Goal: Task Accomplishment & Management: Use online tool/utility

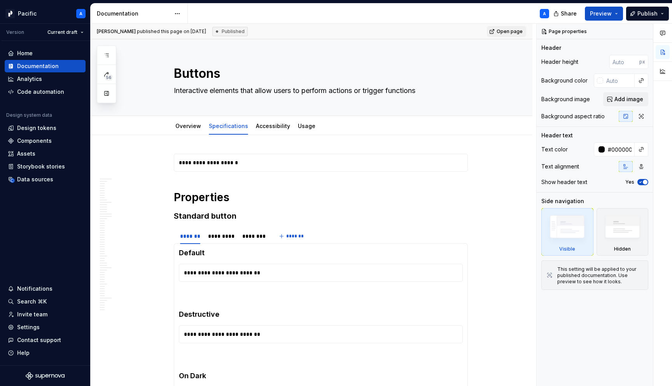
type textarea "*"
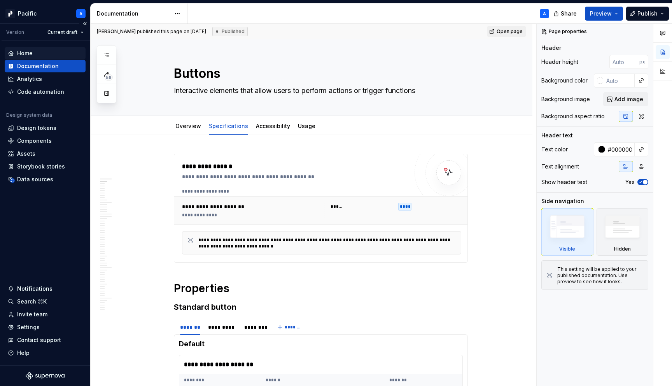
click at [26, 56] on div "Home" at bounding box center [25, 53] width 16 height 8
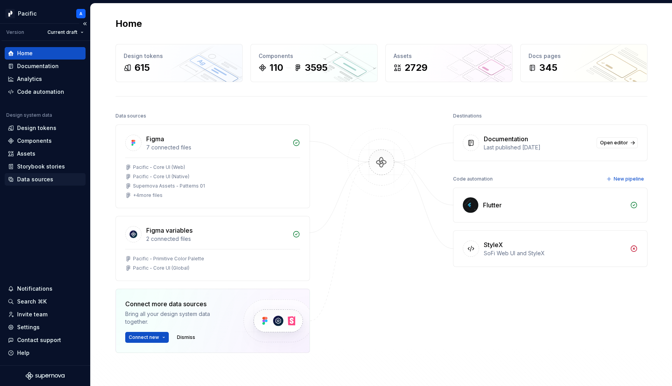
click at [54, 180] on div "Data sources" at bounding box center [45, 179] width 75 height 8
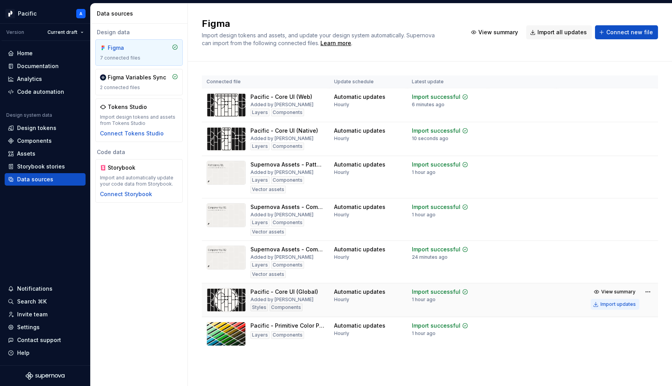
click at [606, 303] on div "Import updates" at bounding box center [617, 304] width 35 height 6
click at [609, 263] on div "Import updates" at bounding box center [617, 262] width 35 height 6
click at [608, 221] on div "Import updates" at bounding box center [617, 219] width 35 height 6
click at [606, 178] on div "Import updates" at bounding box center [617, 177] width 35 height 6
